Goal: Communication & Community: Ask a question

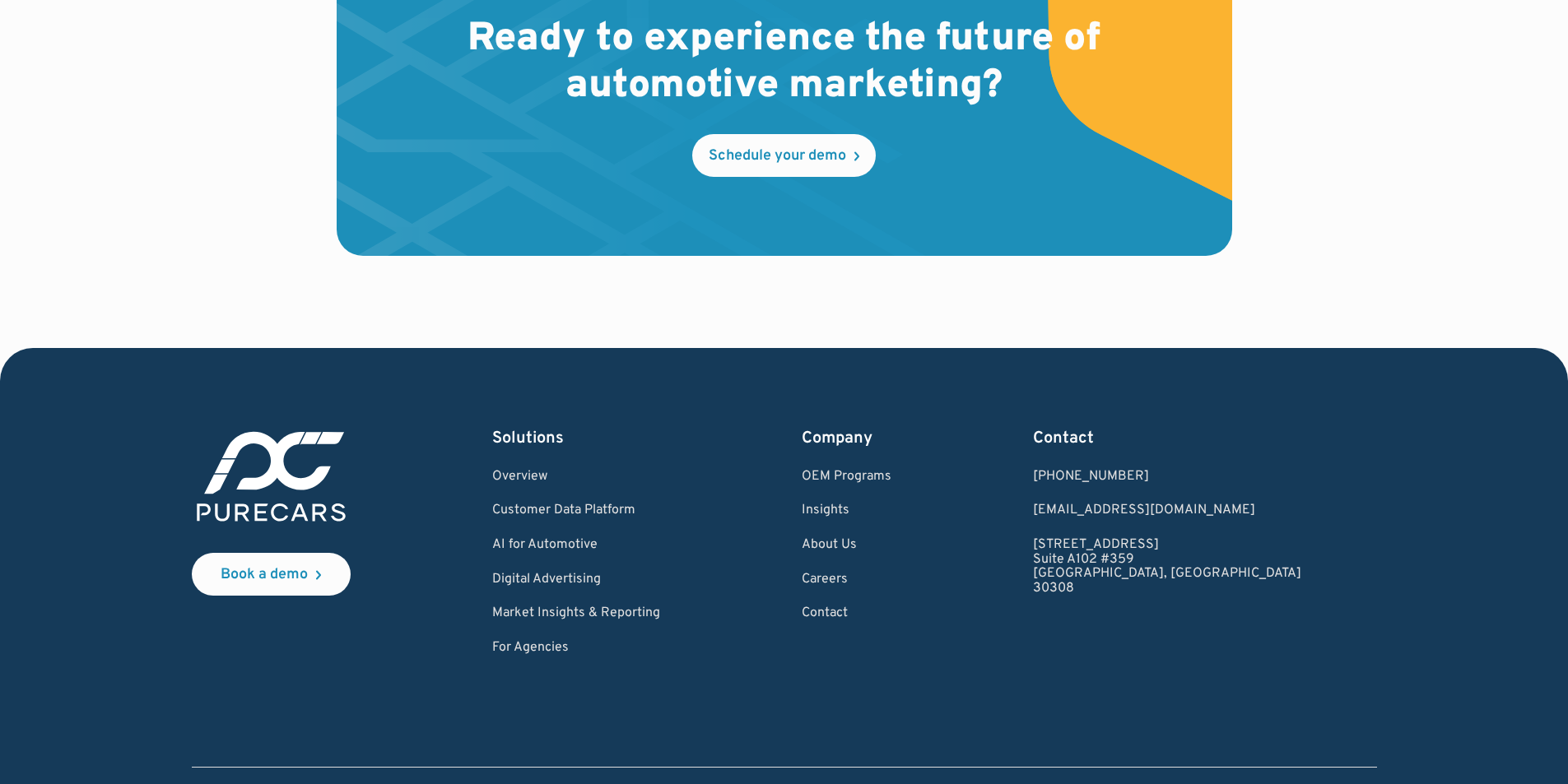
scroll to position [4843, 0]
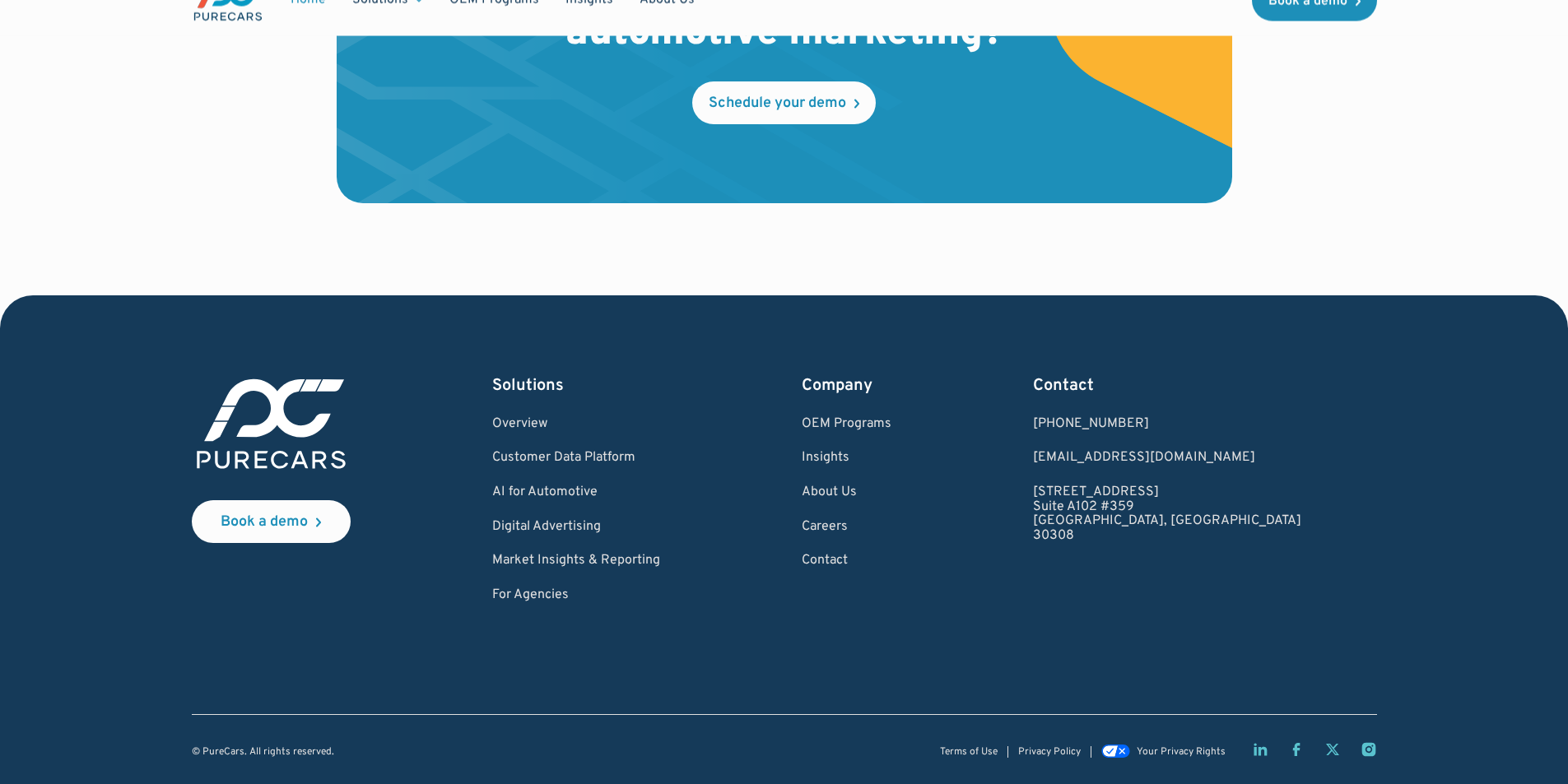
click at [802, 554] on link "Contact" at bounding box center [847, 561] width 90 height 14
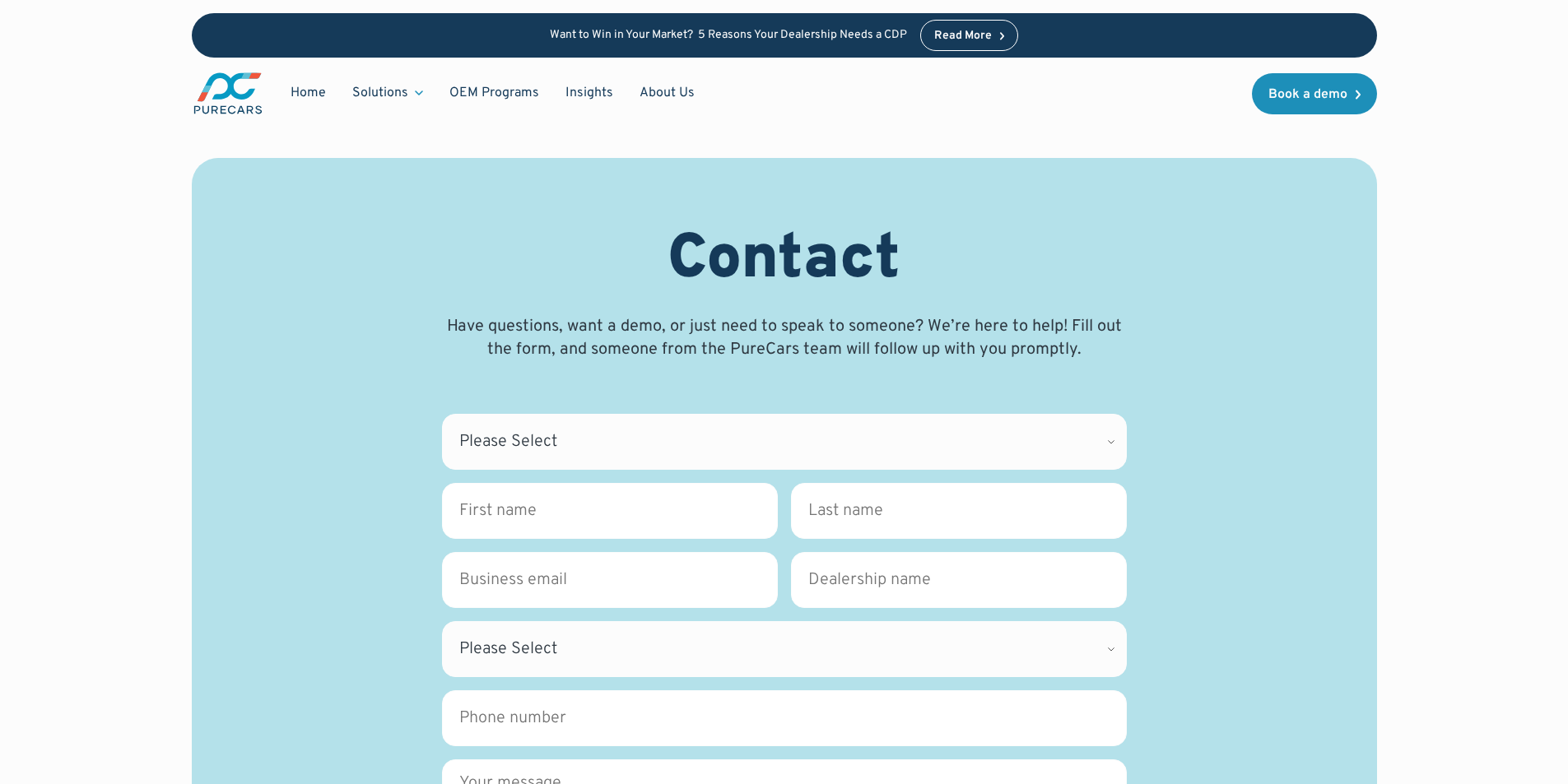
scroll to position [549, 0]
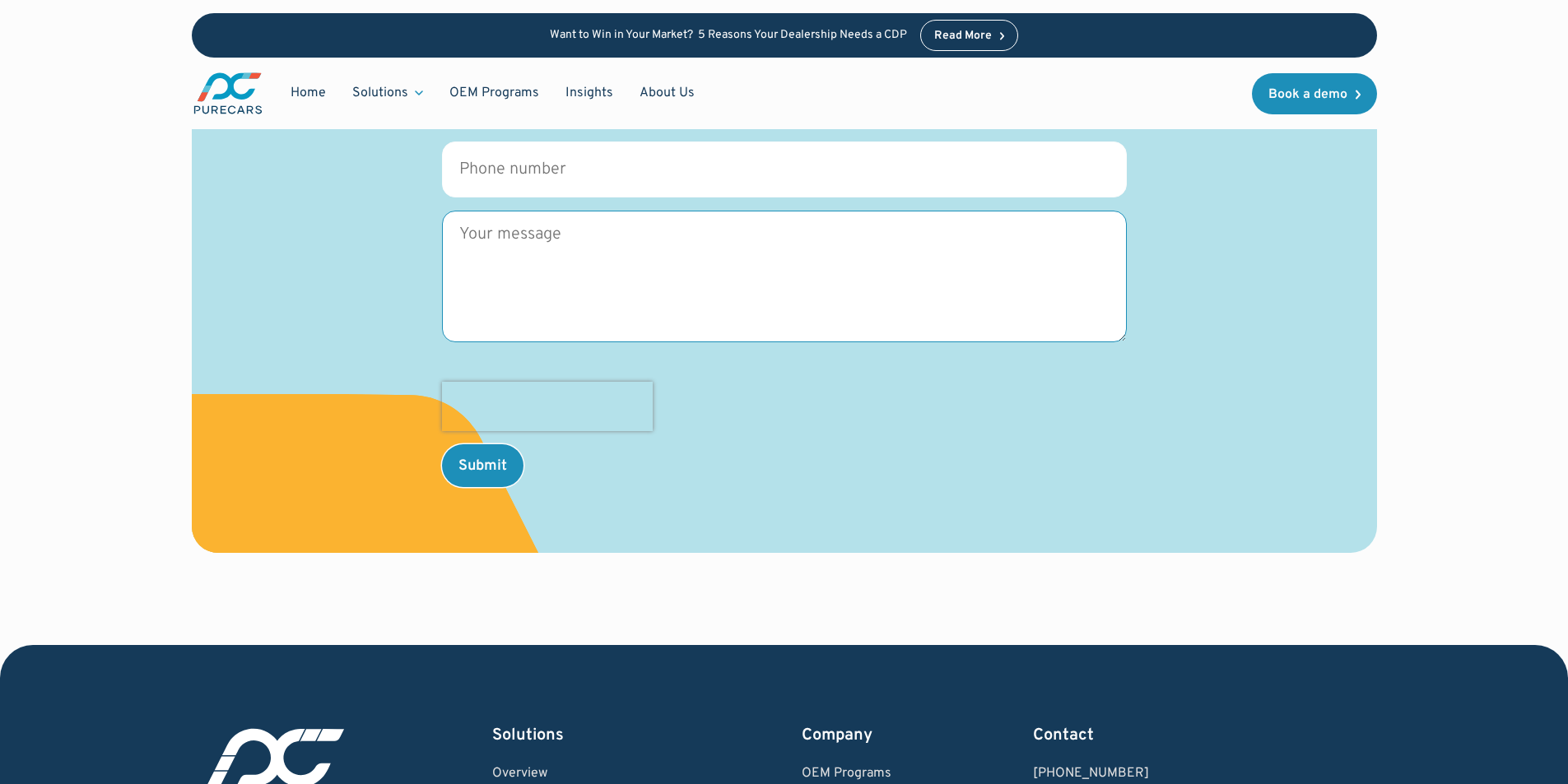
click at [618, 271] on textarea "Message" at bounding box center [784, 276] width 685 height 132
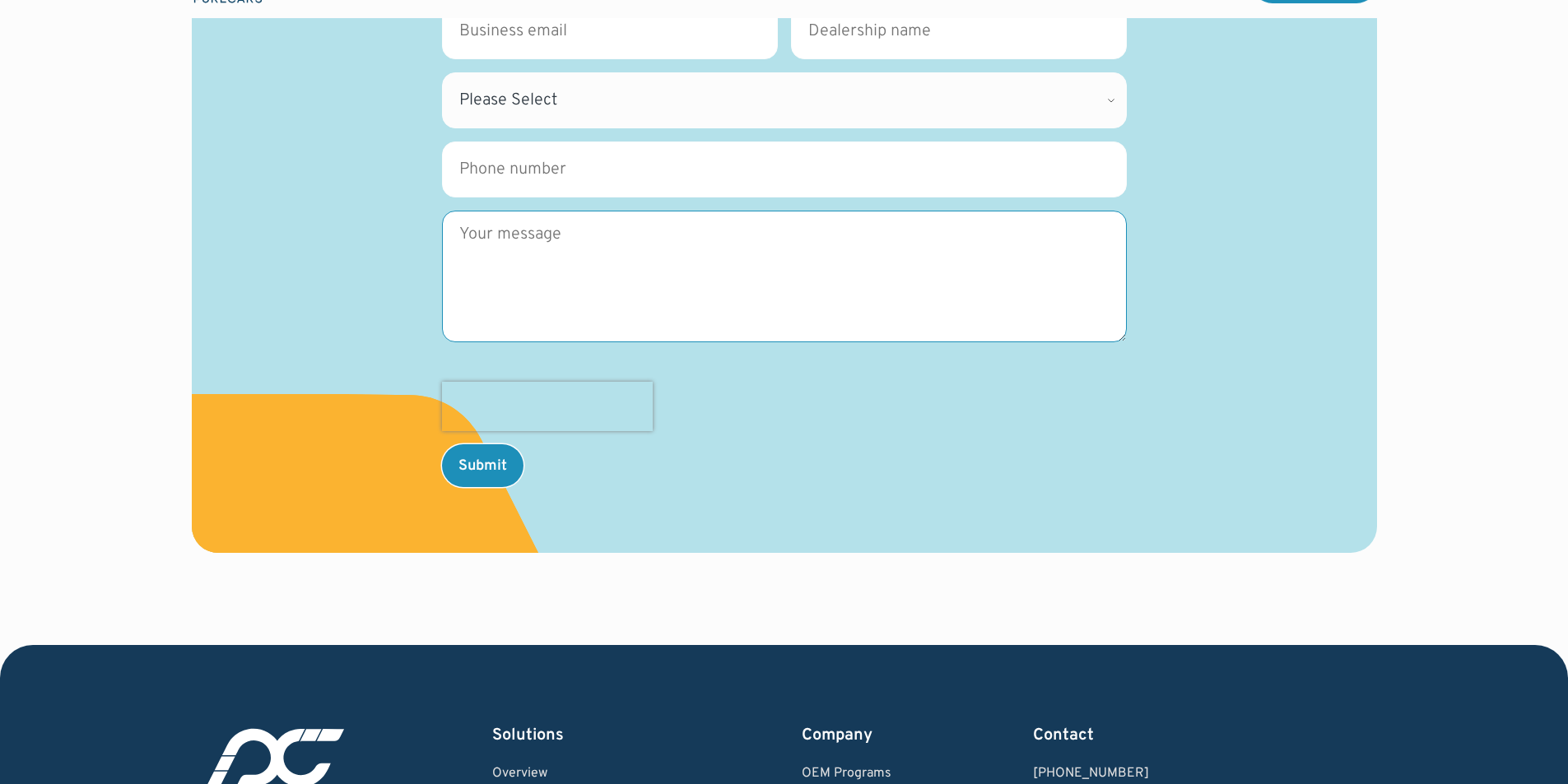
paste textarea "Wikipedia is considered to be the World’s most significant tool for reference m…"
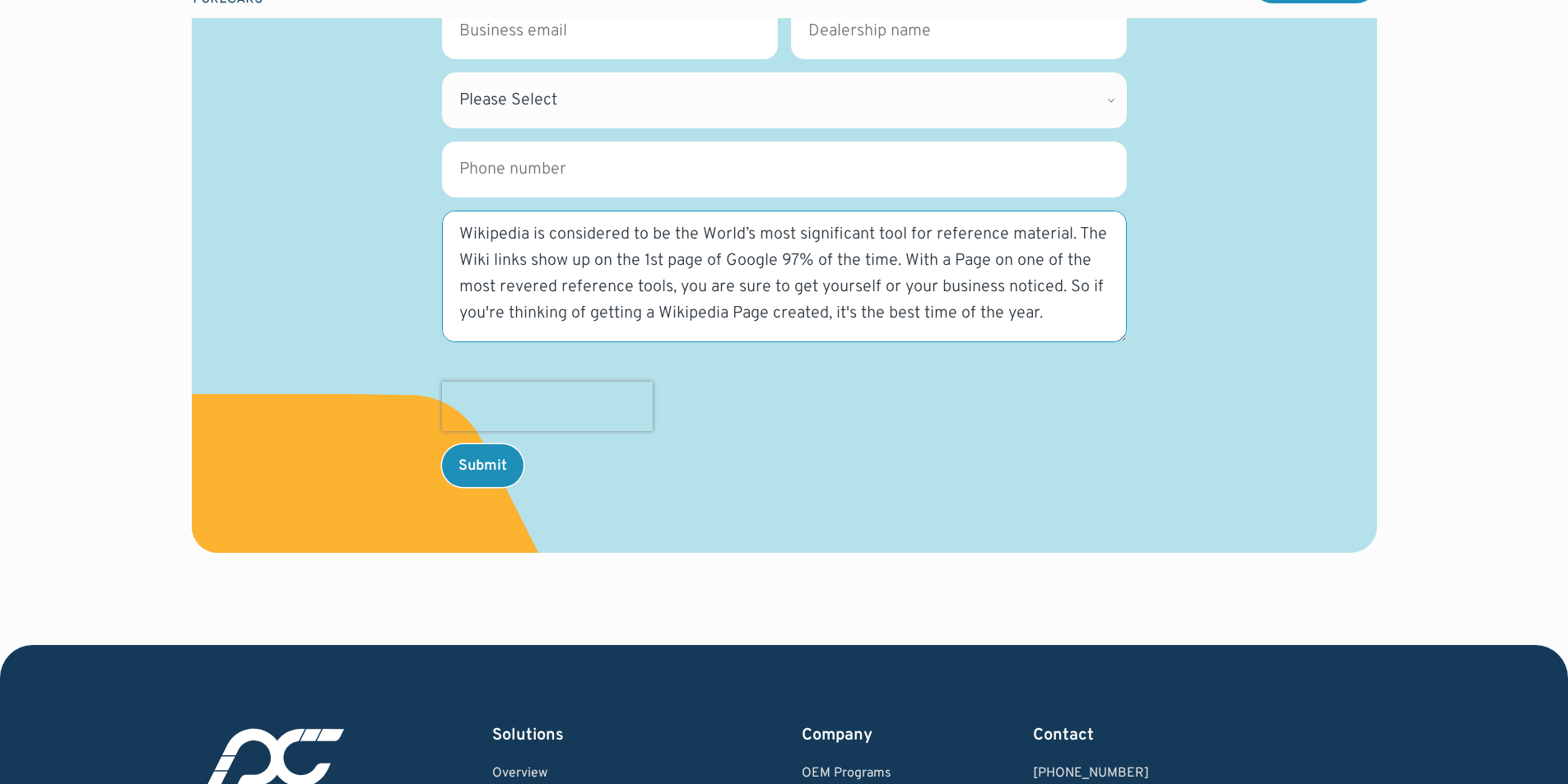
scroll to position [247, 0]
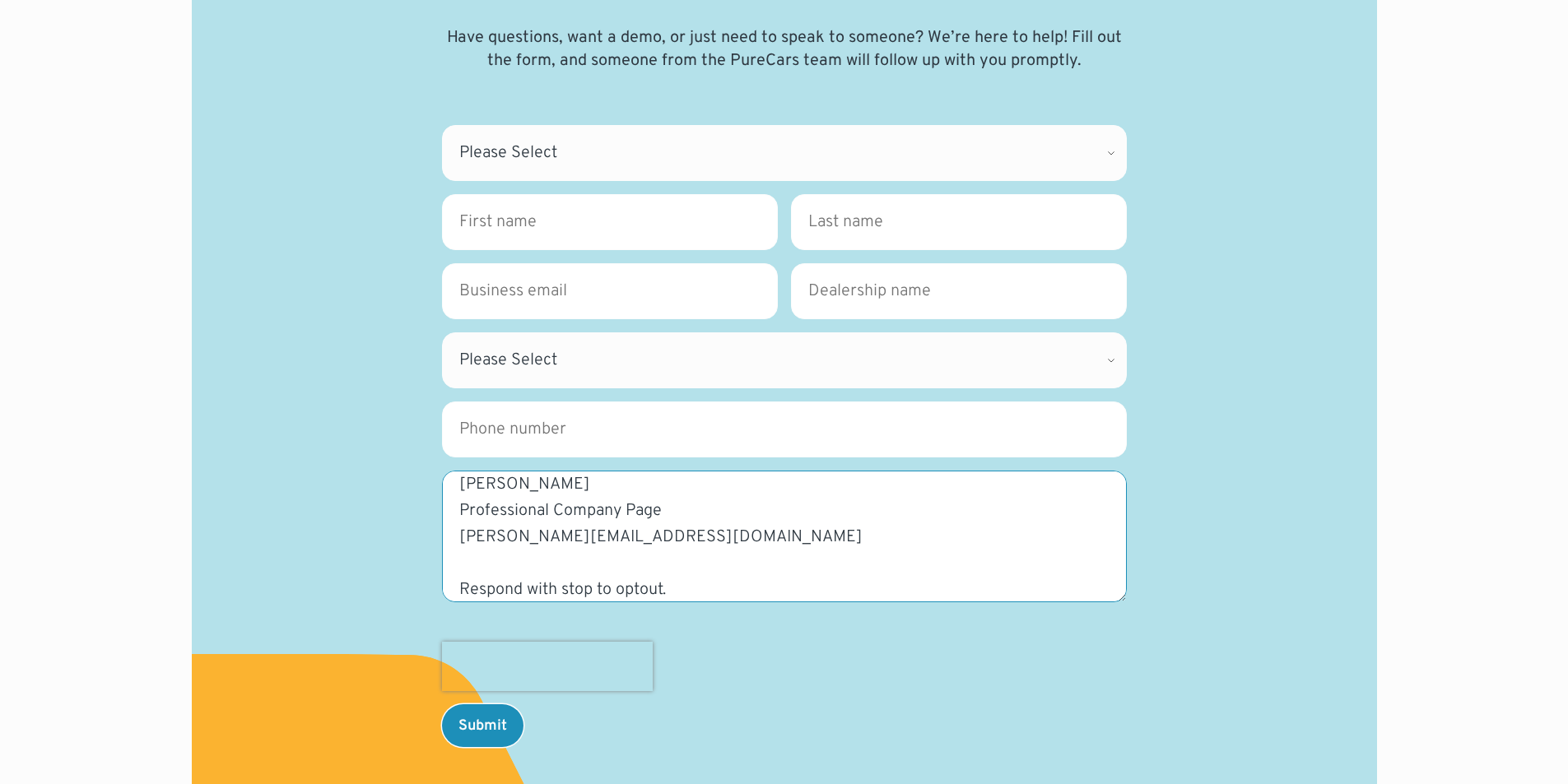
type textarea "Wikipedia is considered to be the World’s most significant tool for reference m…"
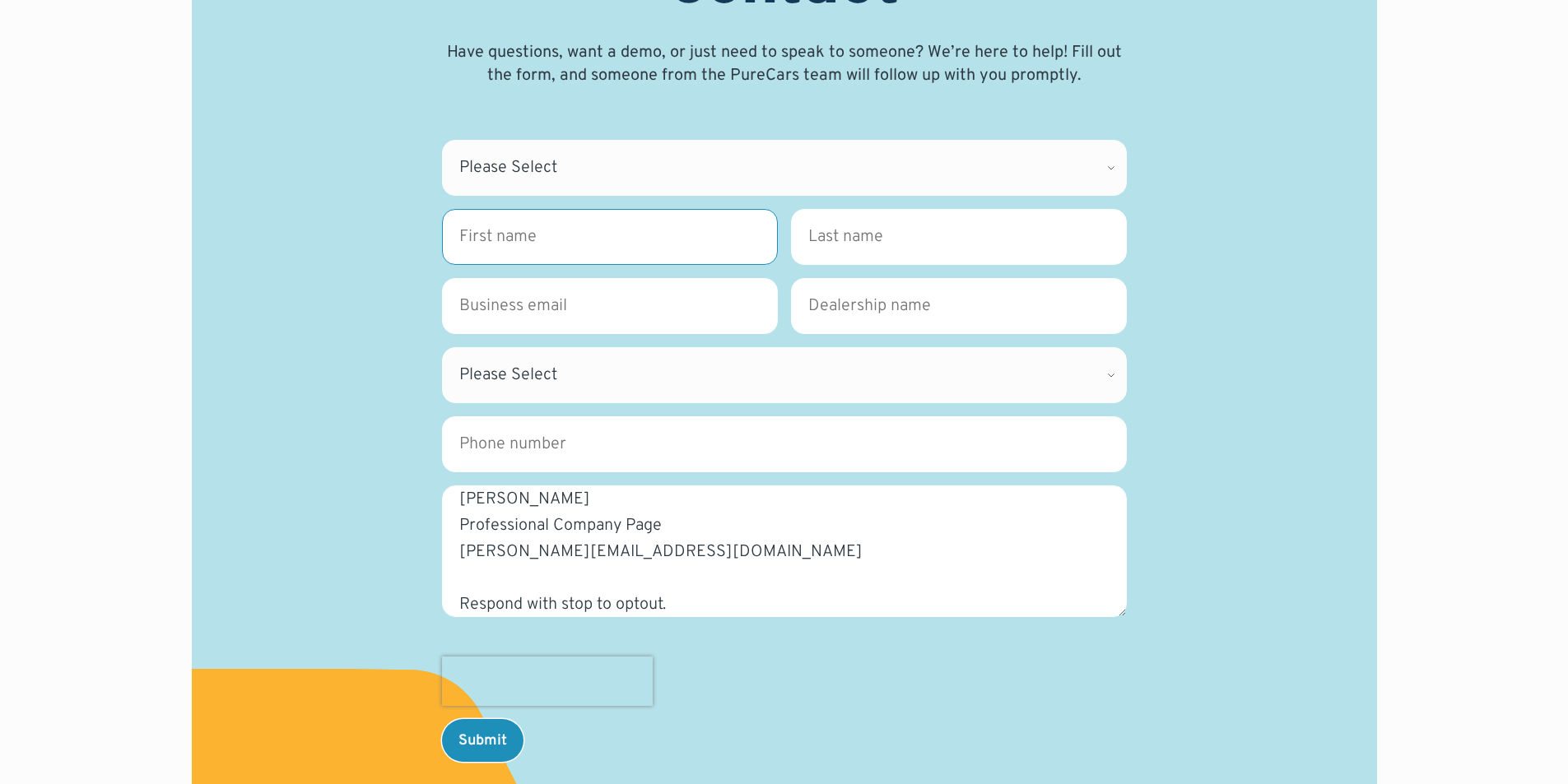
click at [679, 263] on input "First name *" at bounding box center [609, 237] width 336 height 56
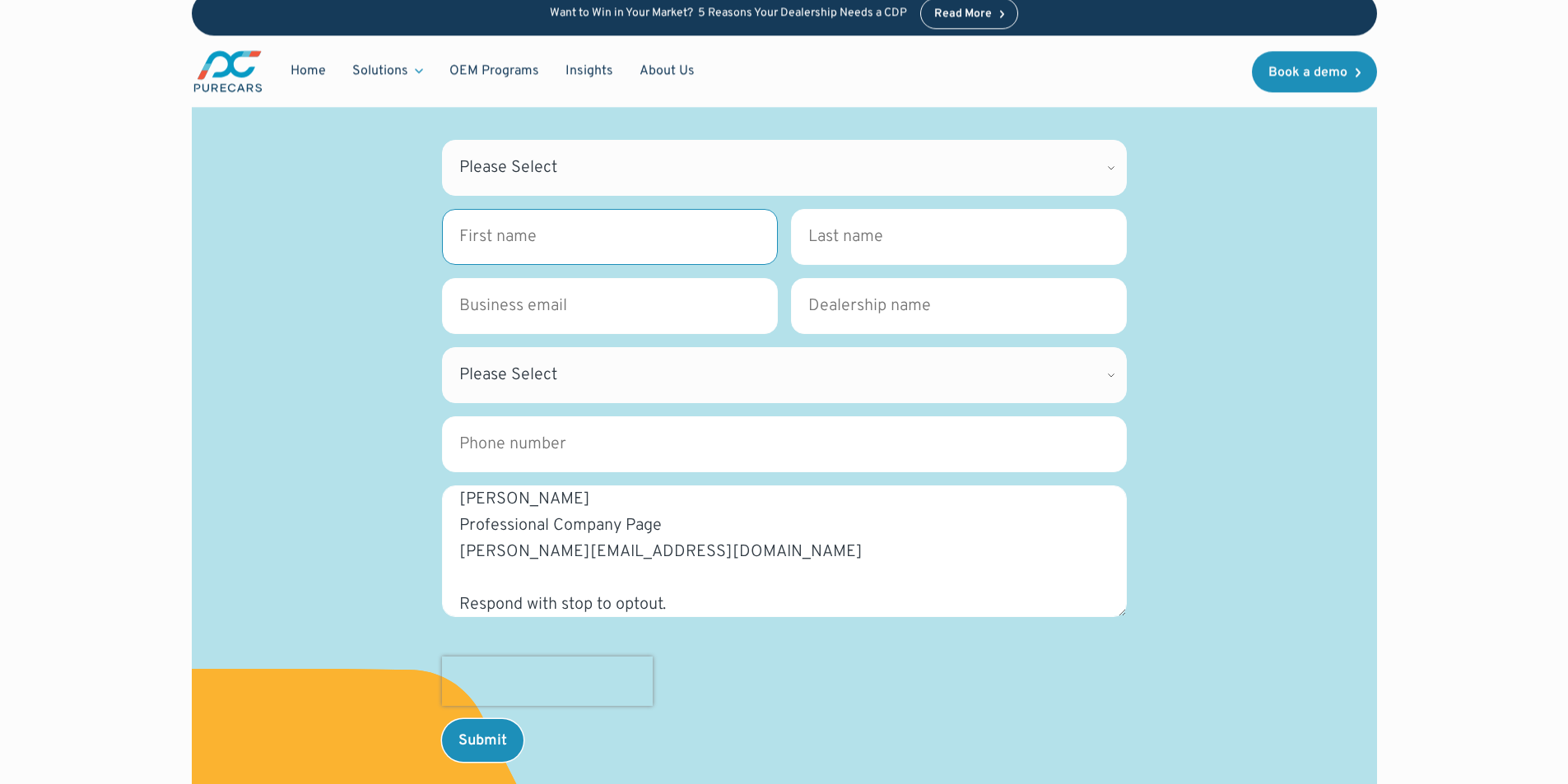
type input "Lucy"
type input "Howard"
type input "Lucy@Professionalcompanypages.com"
type input "Professional Company Page"
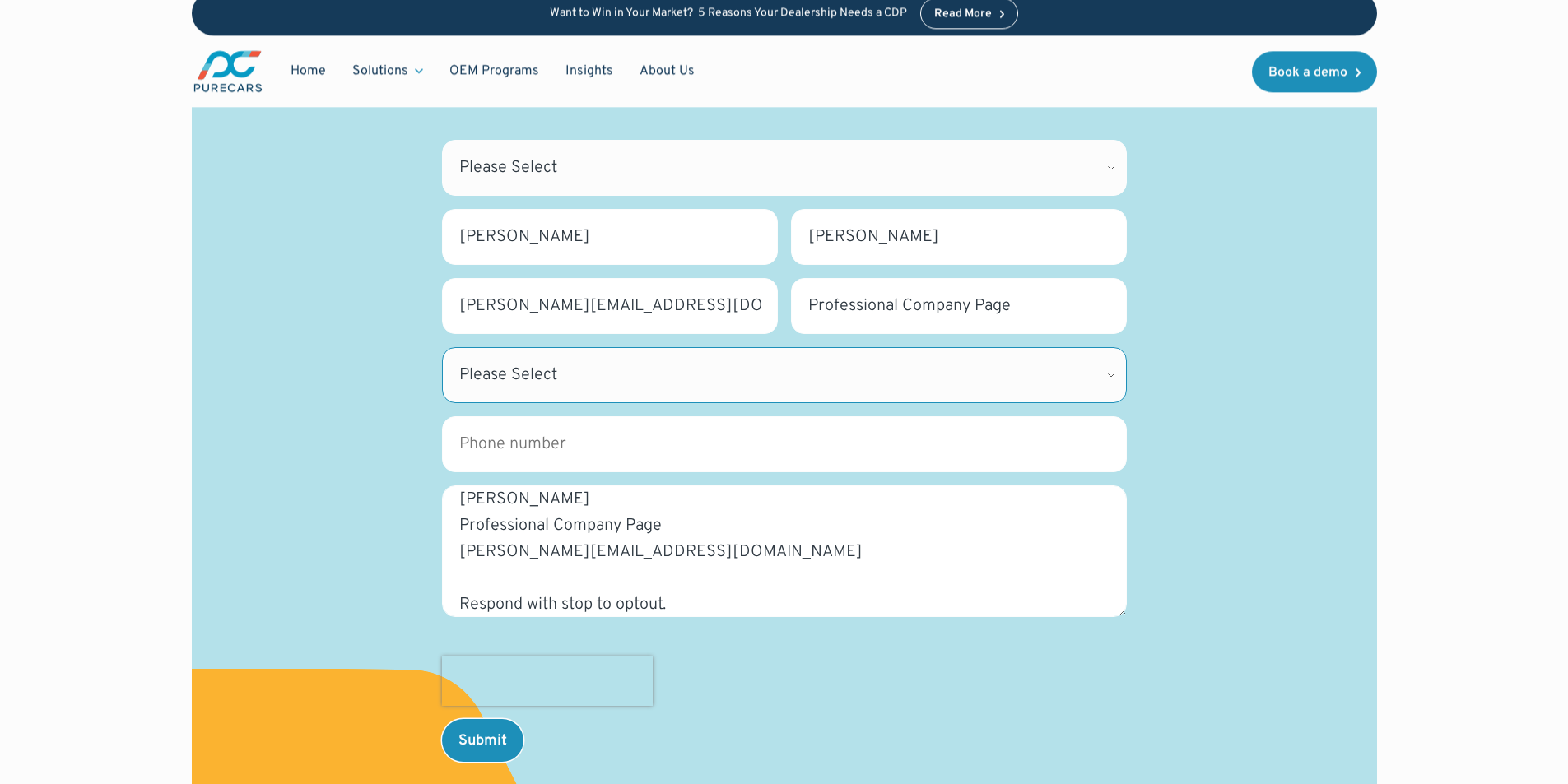
select select "NY"
type input "8149805065"
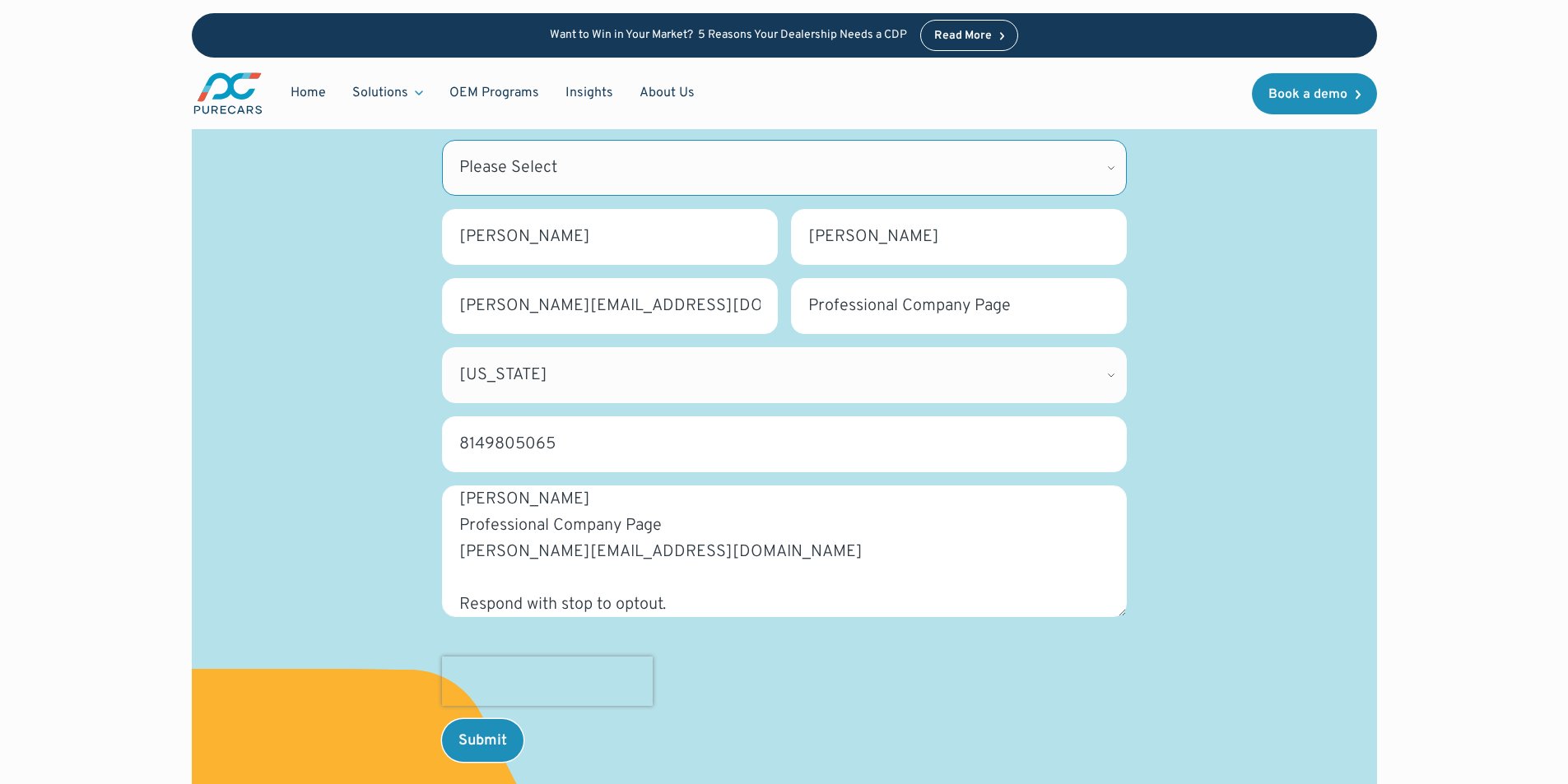
click at [601, 152] on select "Please Select CDK Support Sales Support Billing Press Other" at bounding box center [784, 168] width 685 height 56
select select "Other"
click at [442, 140] on select "Please Select CDK Support Sales Support Billing Press Other" at bounding box center [784, 168] width 685 height 56
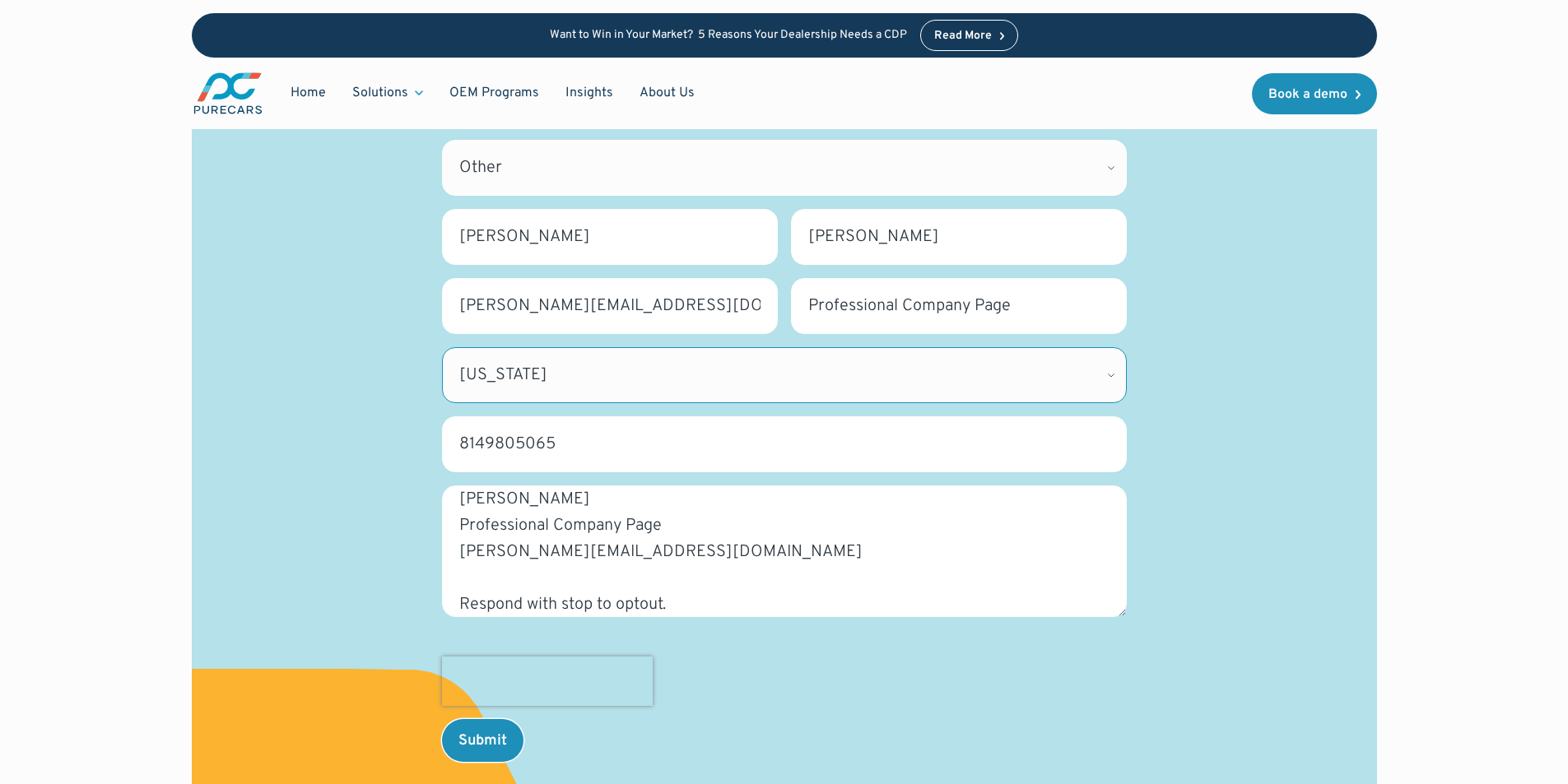
drag, startPoint x: 590, startPoint y: 190, endPoint x: 541, endPoint y: 372, distance: 188.5
click at [541, 372] on select "Please Select Alabama Alaska Alberta Arizona Arkansas British Columbia Californ…" at bounding box center [784, 375] width 685 height 56
click at [631, 465] on input "8149805065" at bounding box center [784, 444] width 685 height 56
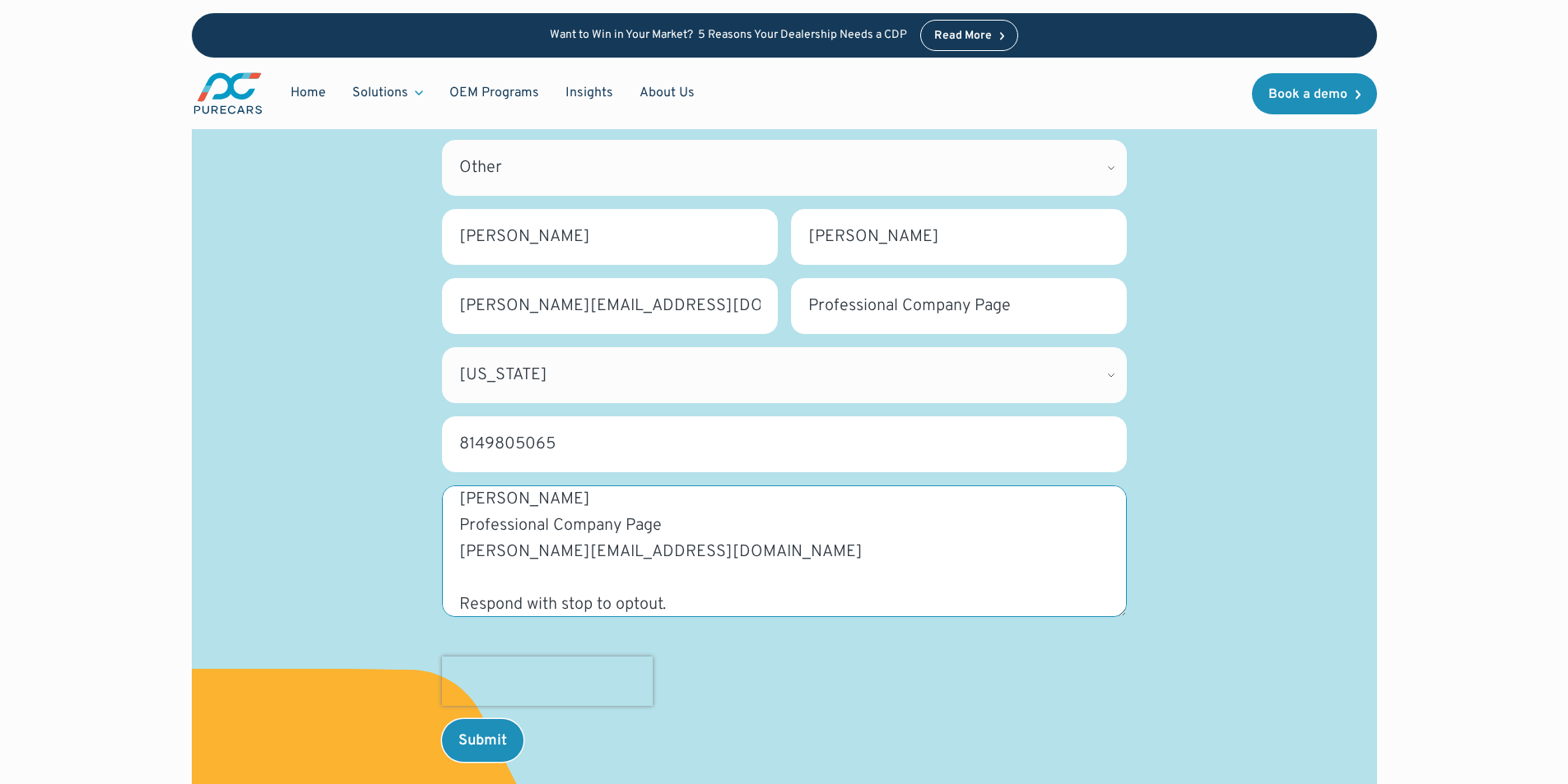
click at [764, 530] on textarea "Wikipedia is considered to be the World’s most significant tool for reference m…" at bounding box center [784, 551] width 685 height 132
click at [506, 723] on input "Submit" at bounding box center [482, 741] width 82 height 42
